Goal: Information Seeking & Learning: Learn about a topic

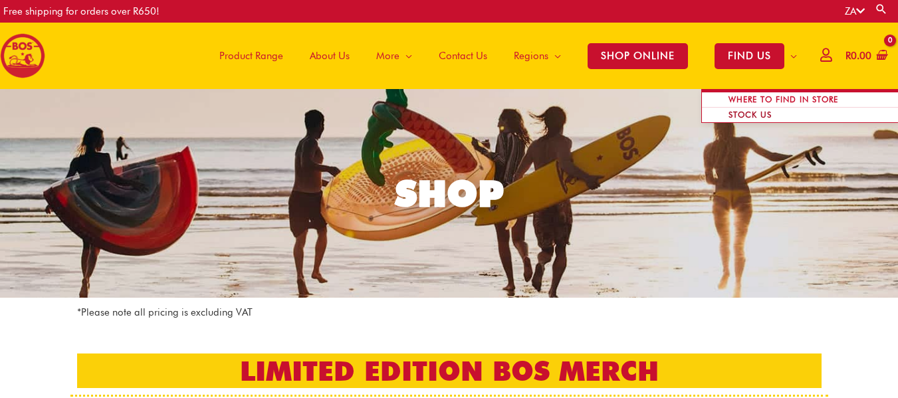
click at [757, 106] on span "STOCK US" at bounding box center [750, 115] width 70 height 26
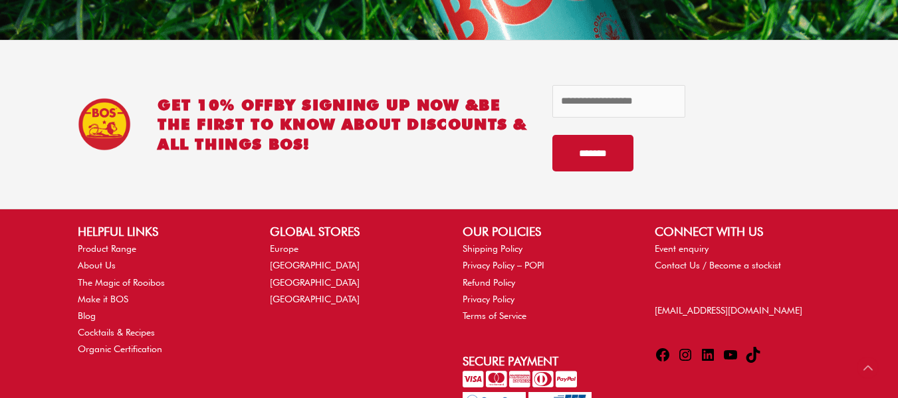
scroll to position [1396, 0]
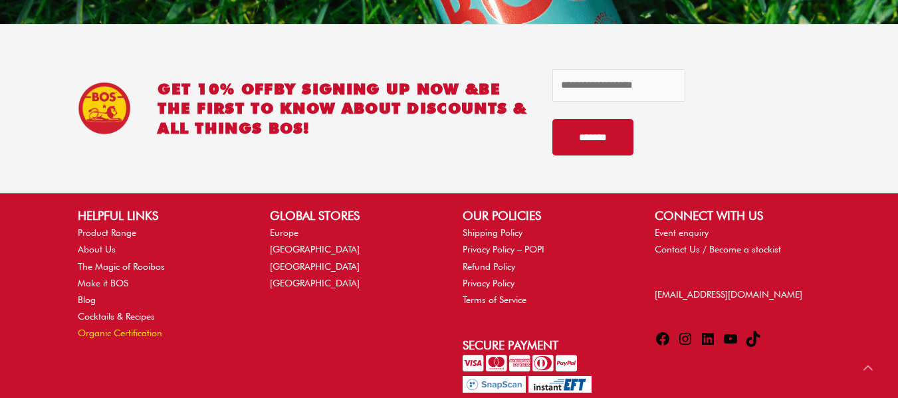
click at [103, 336] on link "Organic Certification" at bounding box center [120, 333] width 84 height 11
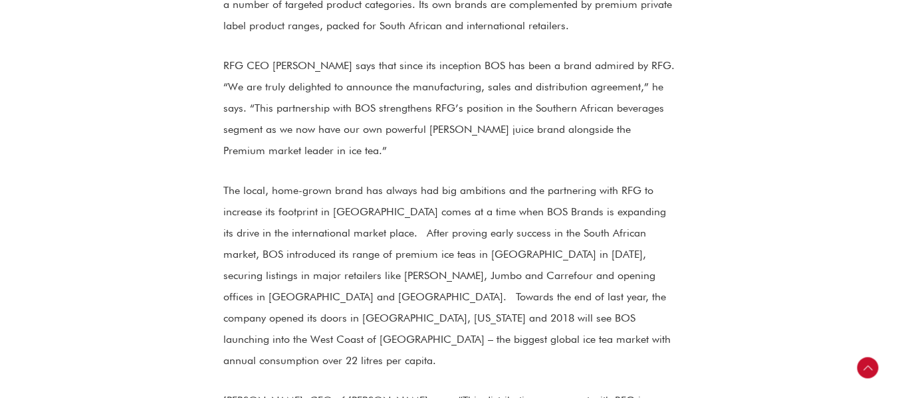
scroll to position [1197, 0]
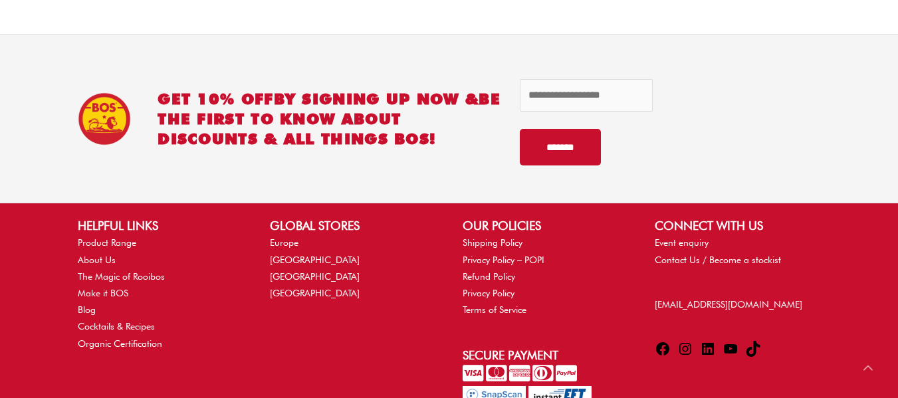
scroll to position [399, 0]
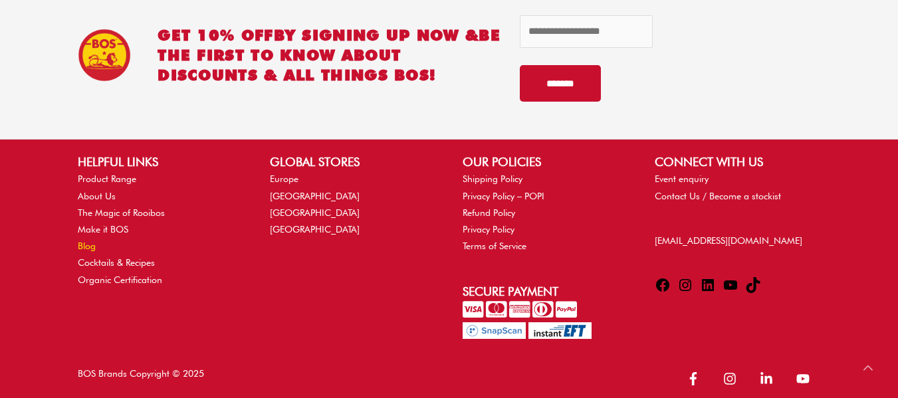
click at [88, 248] on link "Blog" at bounding box center [87, 246] width 18 height 11
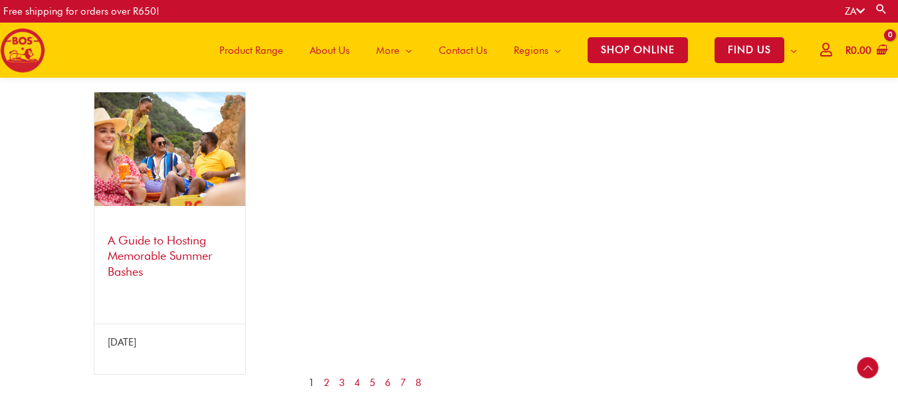
scroll to position [1257, 0]
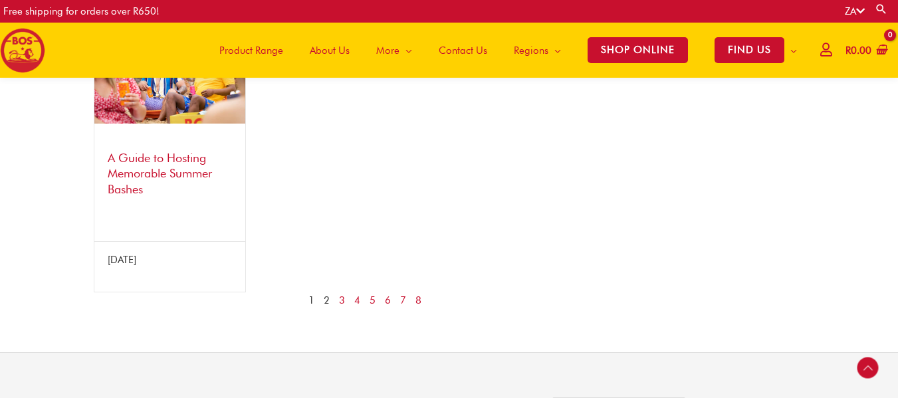
click at [325, 309] on link "2" at bounding box center [327, 301] width 6 height 17
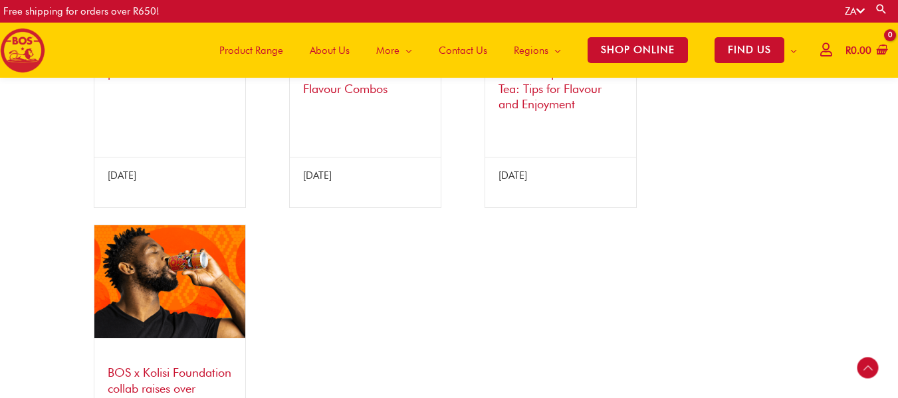
scroll to position [1257, 0]
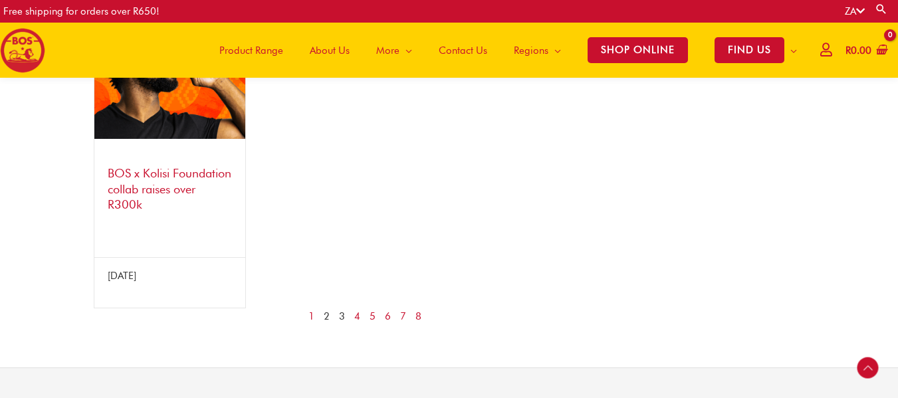
click at [343, 315] on link "3" at bounding box center [342, 317] width 6 height 17
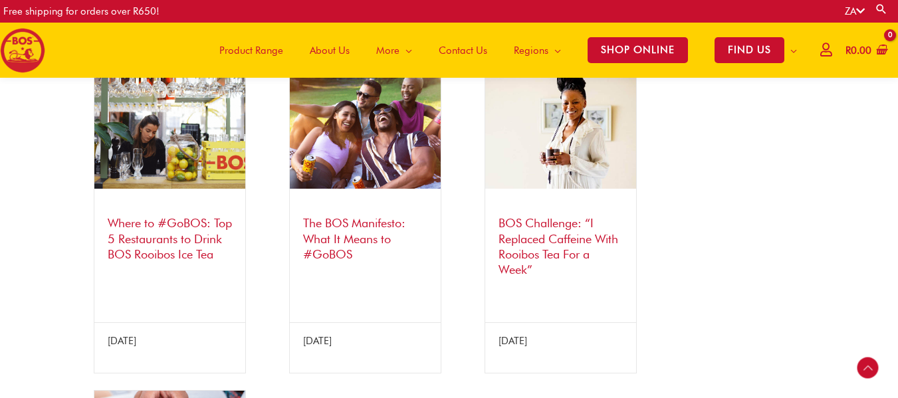
scroll to position [860, 0]
click at [134, 237] on link "Where to #GoBOS: Top 5 Restaurants to Drink BOS Rooibos Ice Tea" at bounding box center [170, 239] width 124 height 45
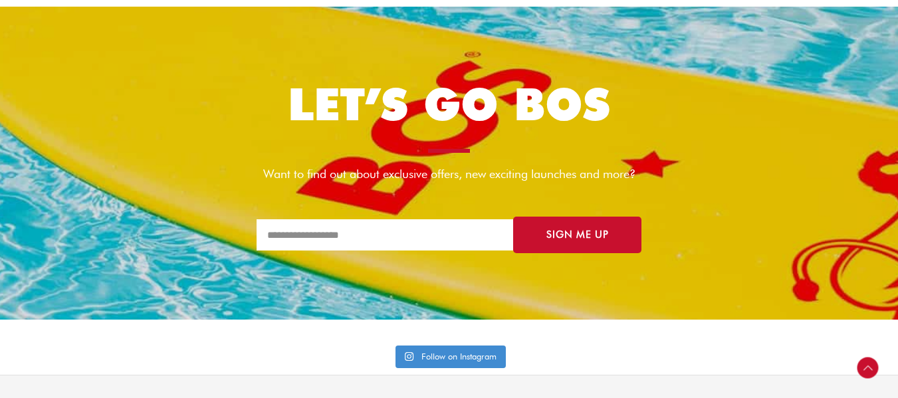
scroll to position [4322, 0]
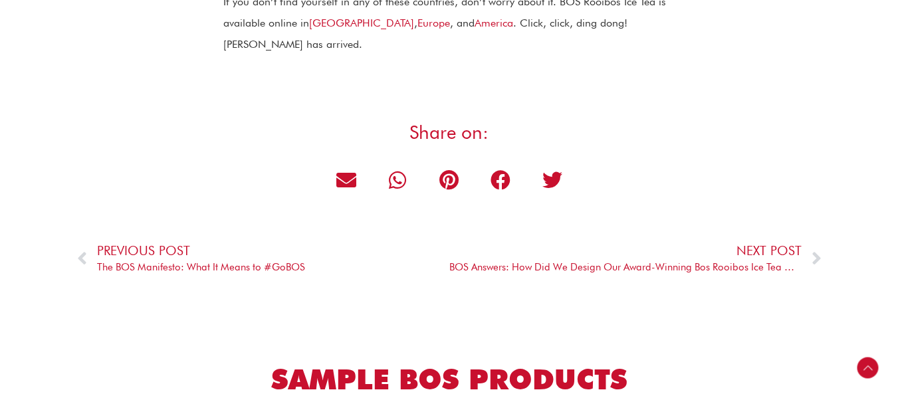
click at [358, 362] on h2 "Sample BOS Products" at bounding box center [449, 380] width 585 height 37
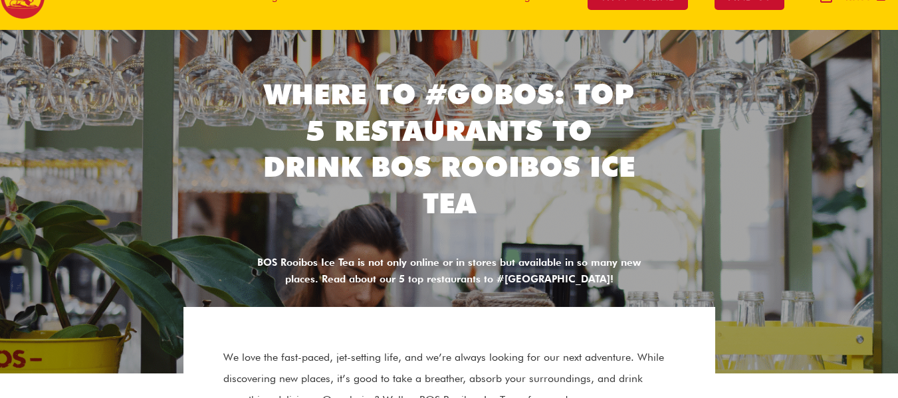
scroll to position [0, 0]
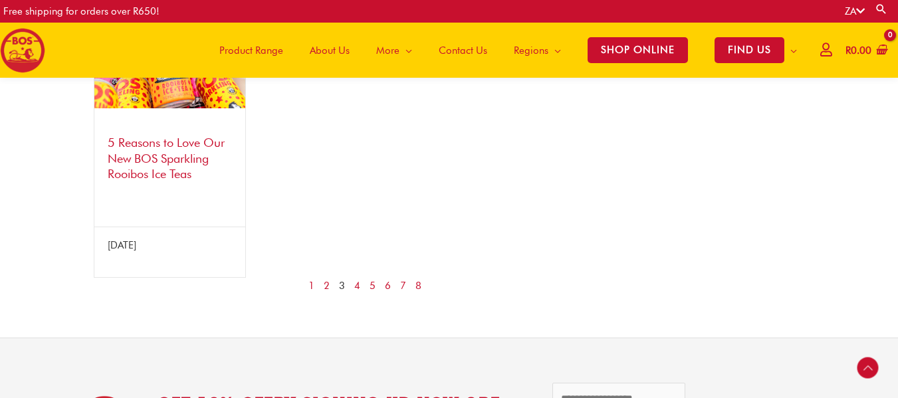
scroll to position [1325, 0]
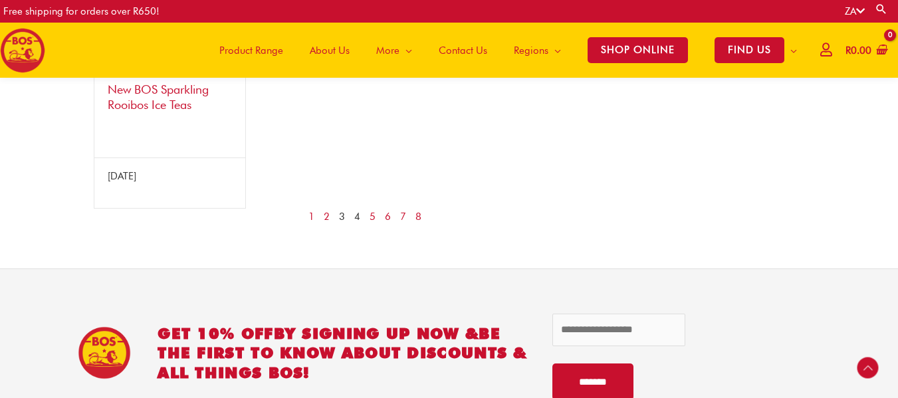
click at [358, 219] on link "4" at bounding box center [357, 217] width 6 height 17
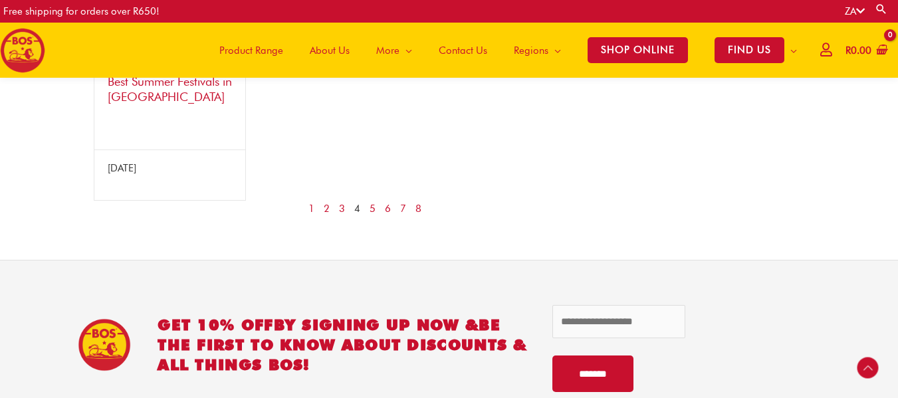
scroll to position [1388, 0]
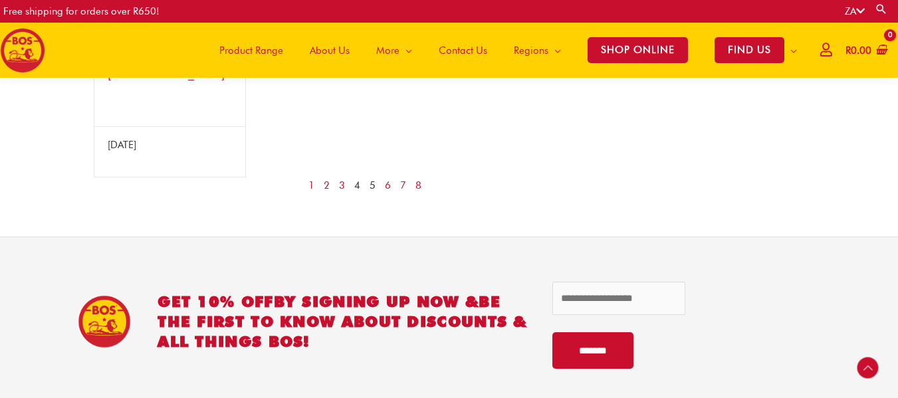
click at [372, 178] on link "5" at bounding box center [373, 186] width 6 height 17
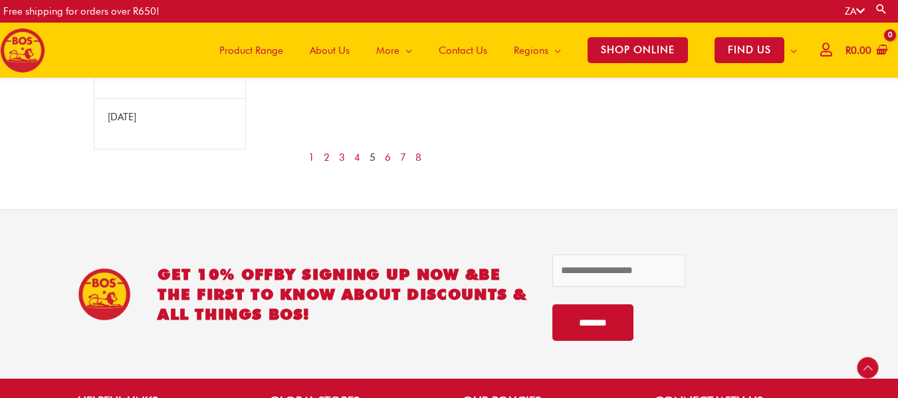
scroll to position [1330, 0]
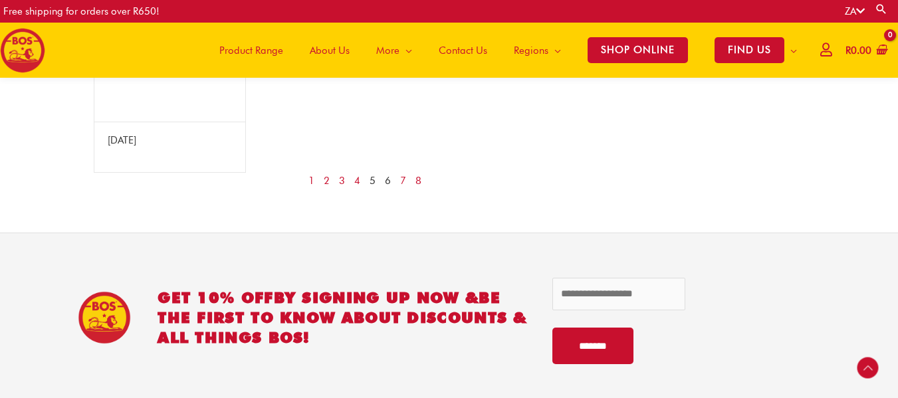
click at [388, 184] on link "6" at bounding box center [388, 181] width 6 height 17
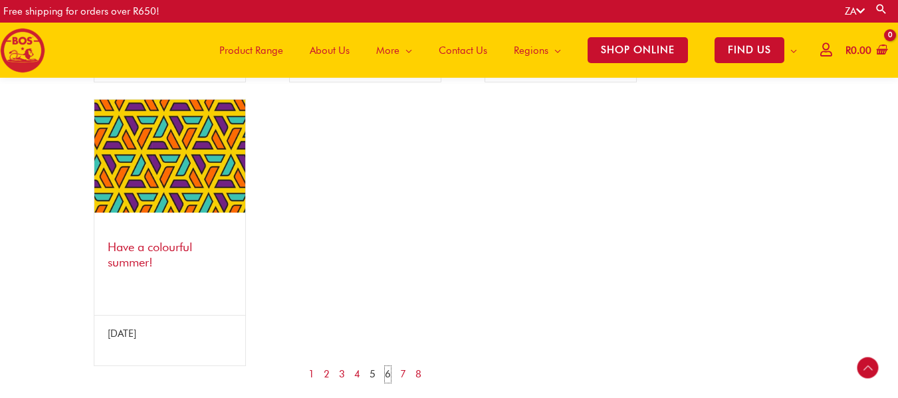
scroll to position [1064, 0]
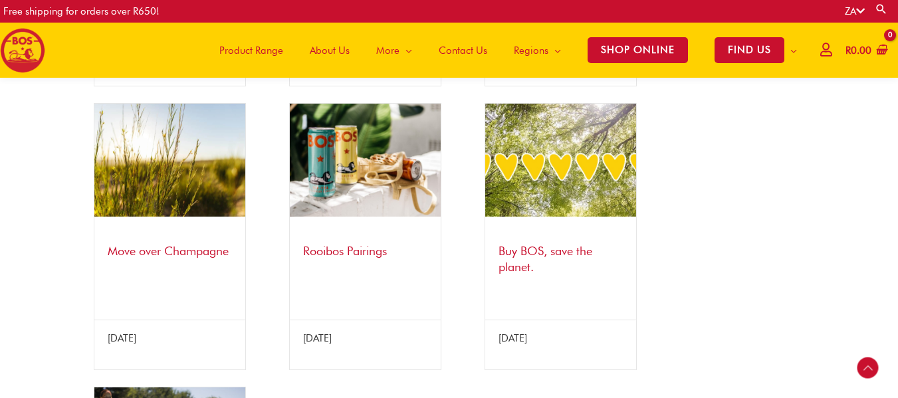
scroll to position [791, 0]
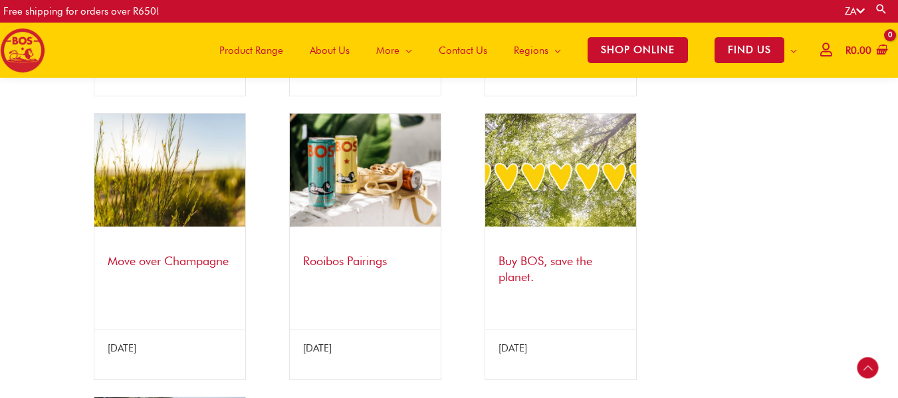
click at [356, 254] on link "Rooibos Pairings" at bounding box center [345, 261] width 84 height 14
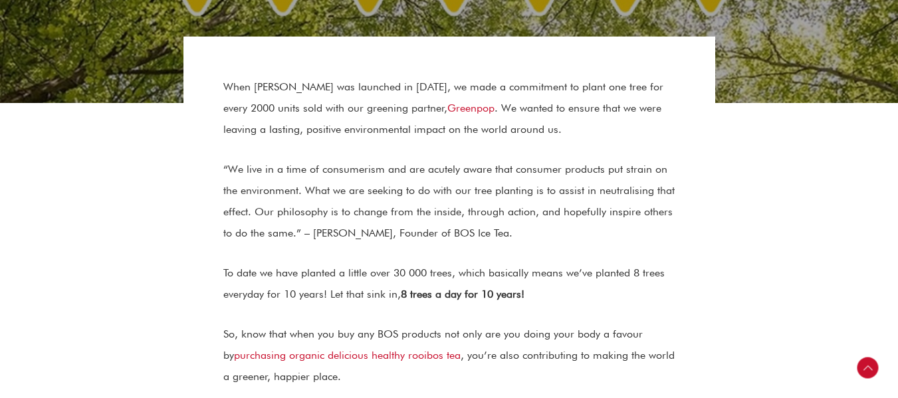
scroll to position [351, 0]
